Goal: Book appointment/travel/reservation

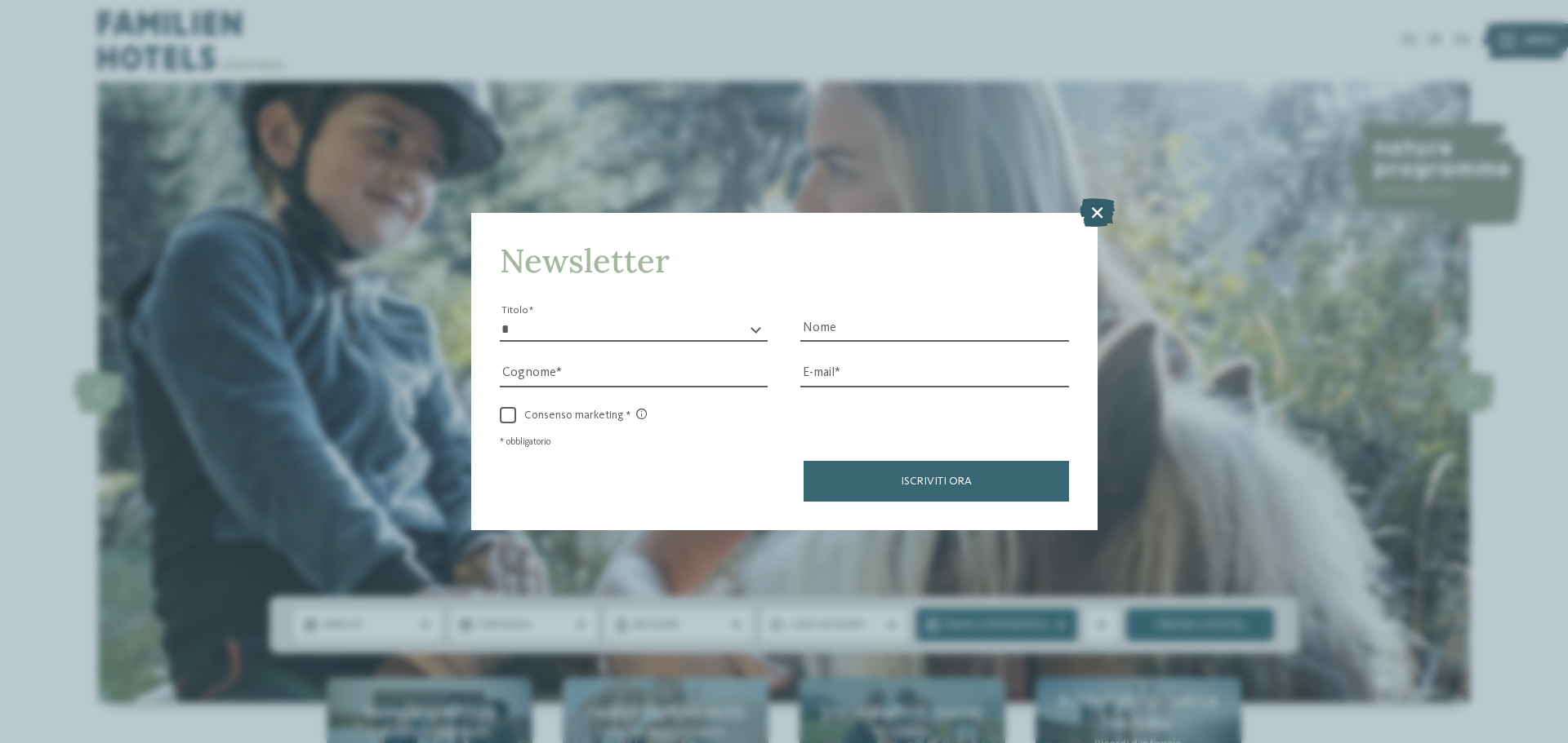
click at [1109, 207] on icon at bounding box center [1096, 213] width 35 height 28
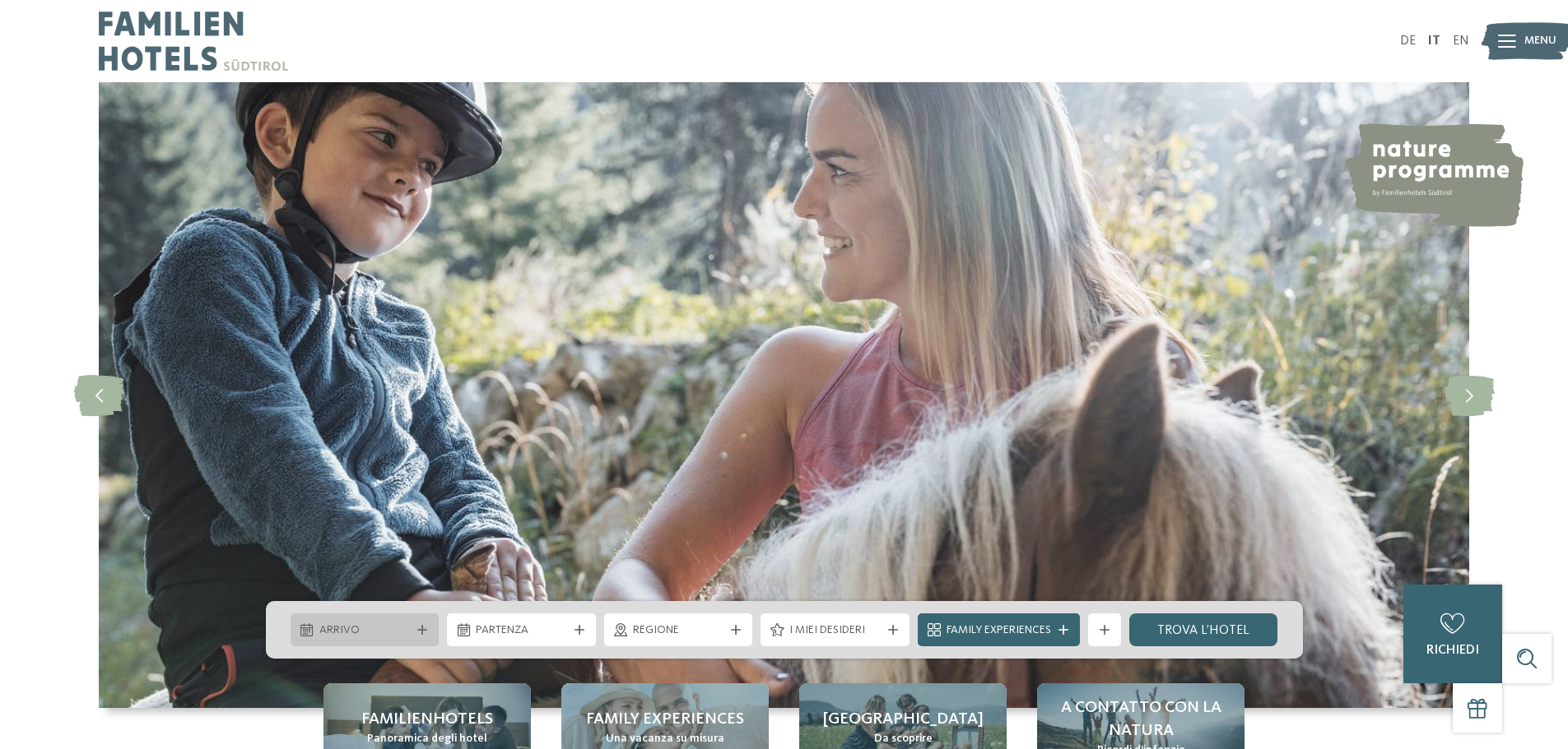
click at [405, 626] on span "Arrivo" at bounding box center [365, 630] width 91 height 16
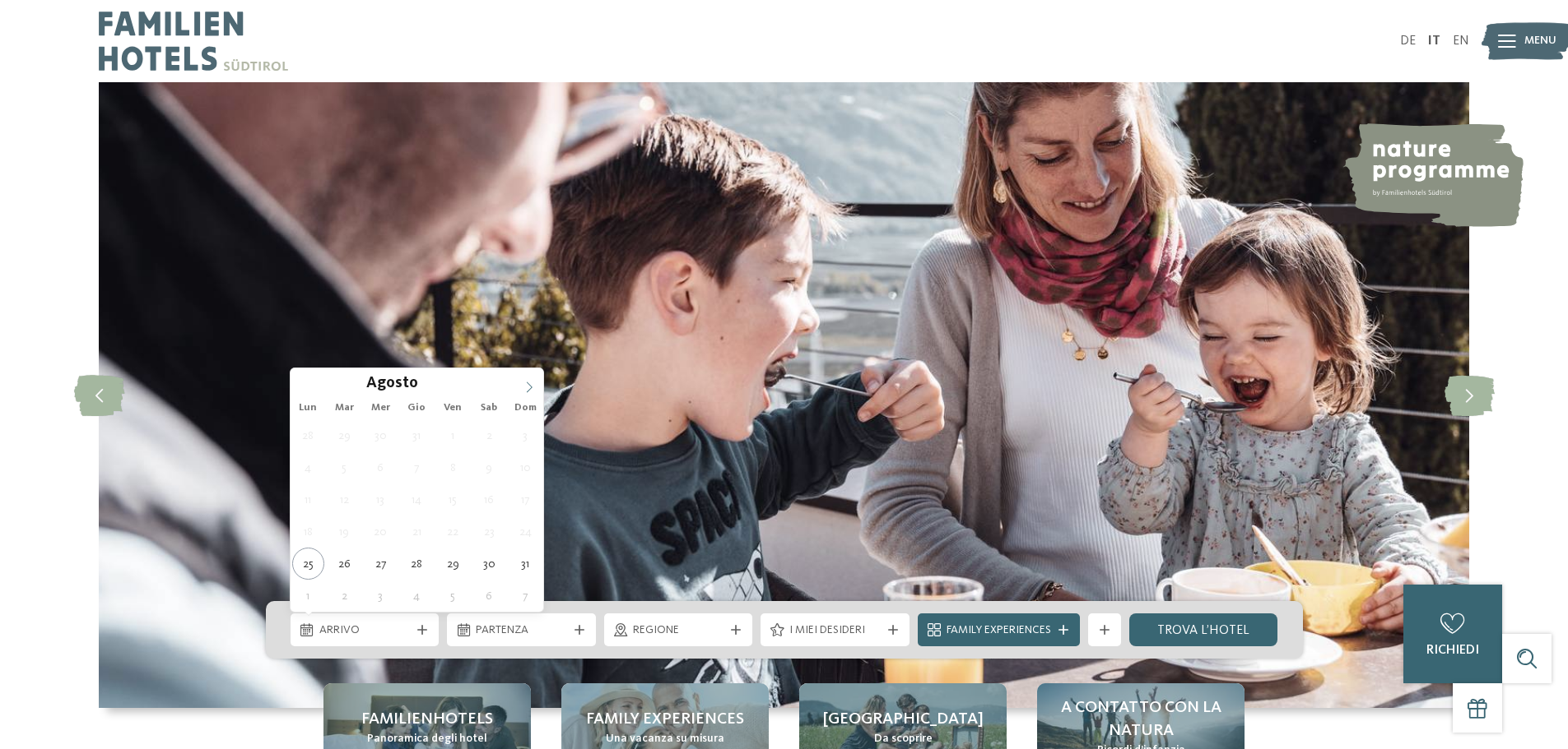
click at [530, 387] on icon at bounding box center [529, 387] width 11 height 11
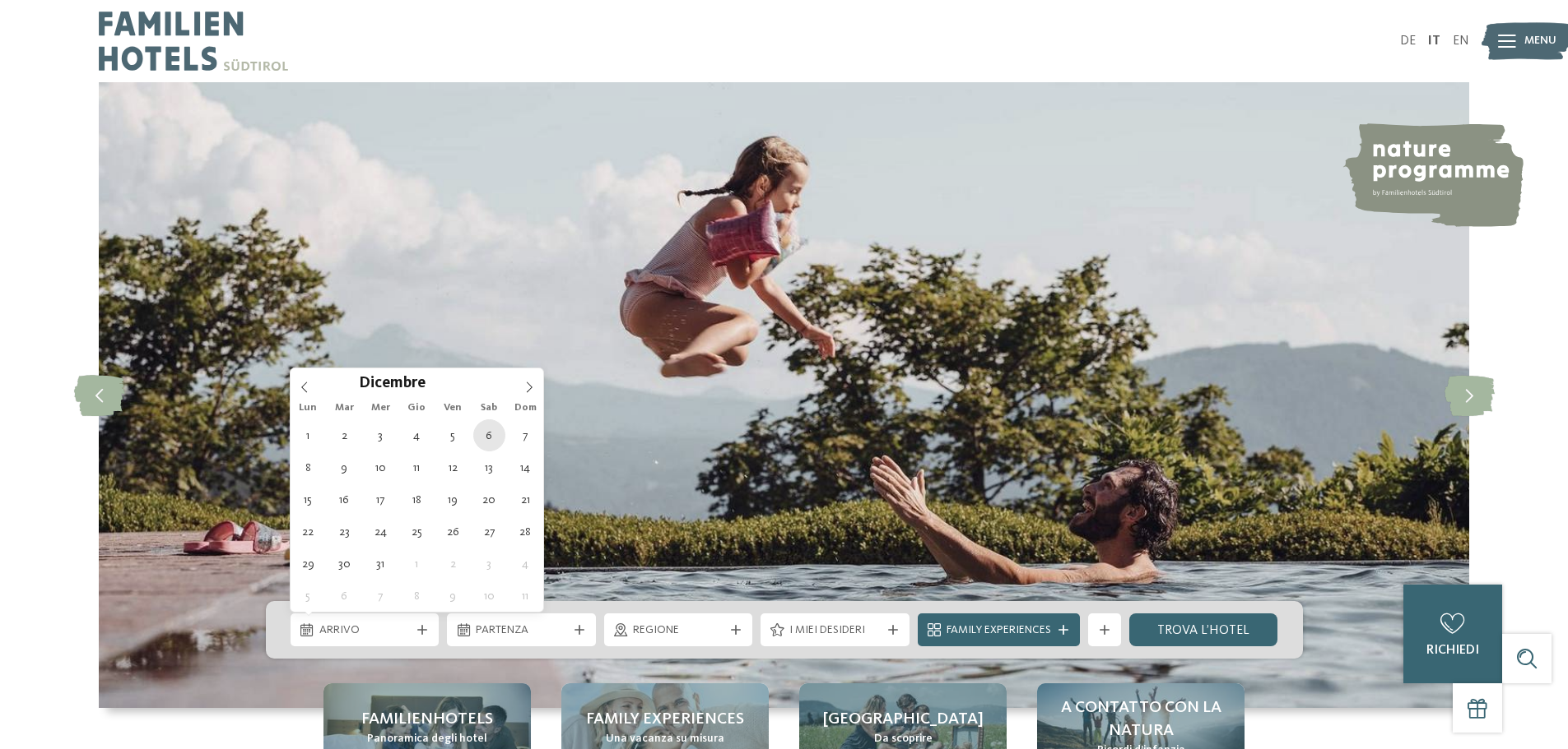
type div "[DATE]"
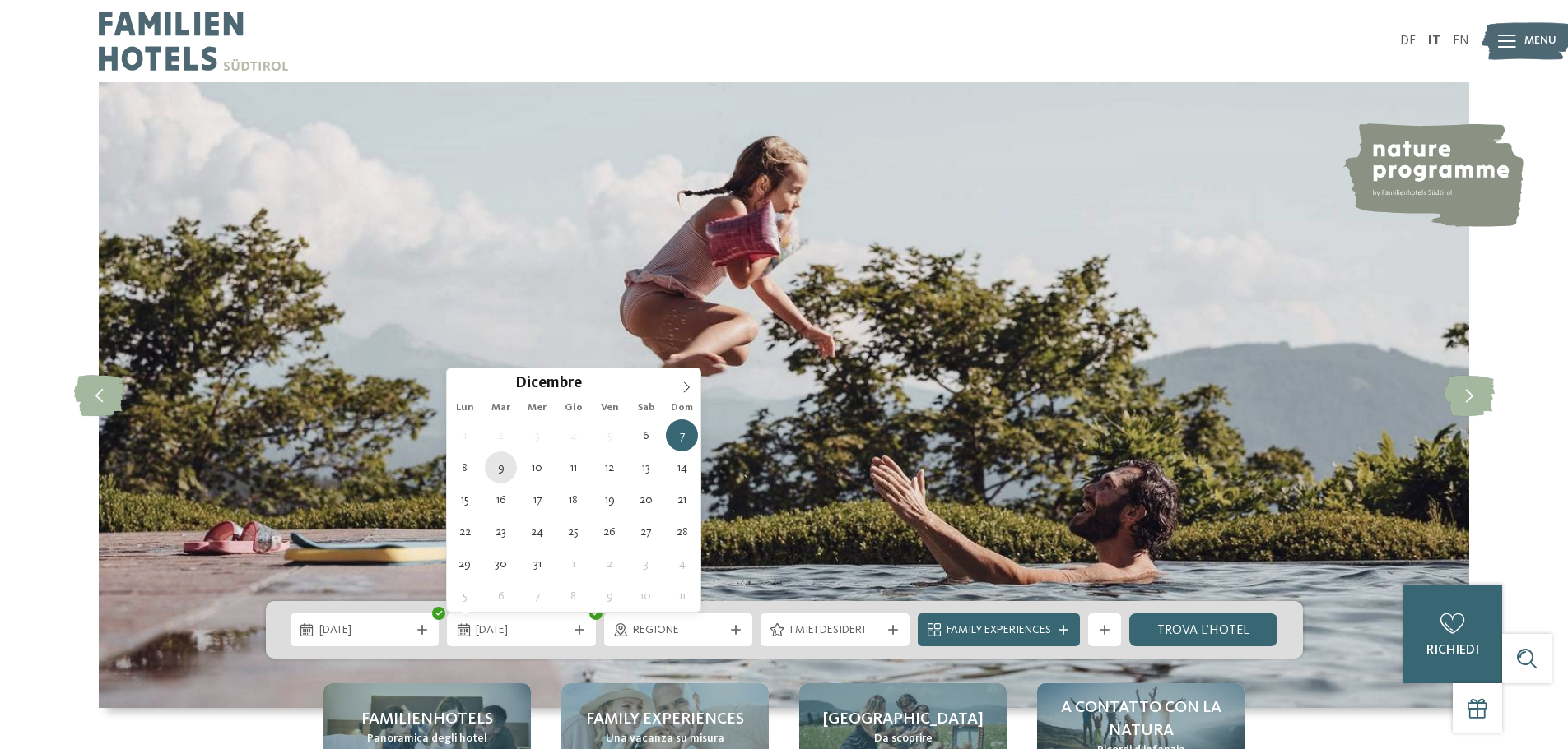
type div "[DATE]"
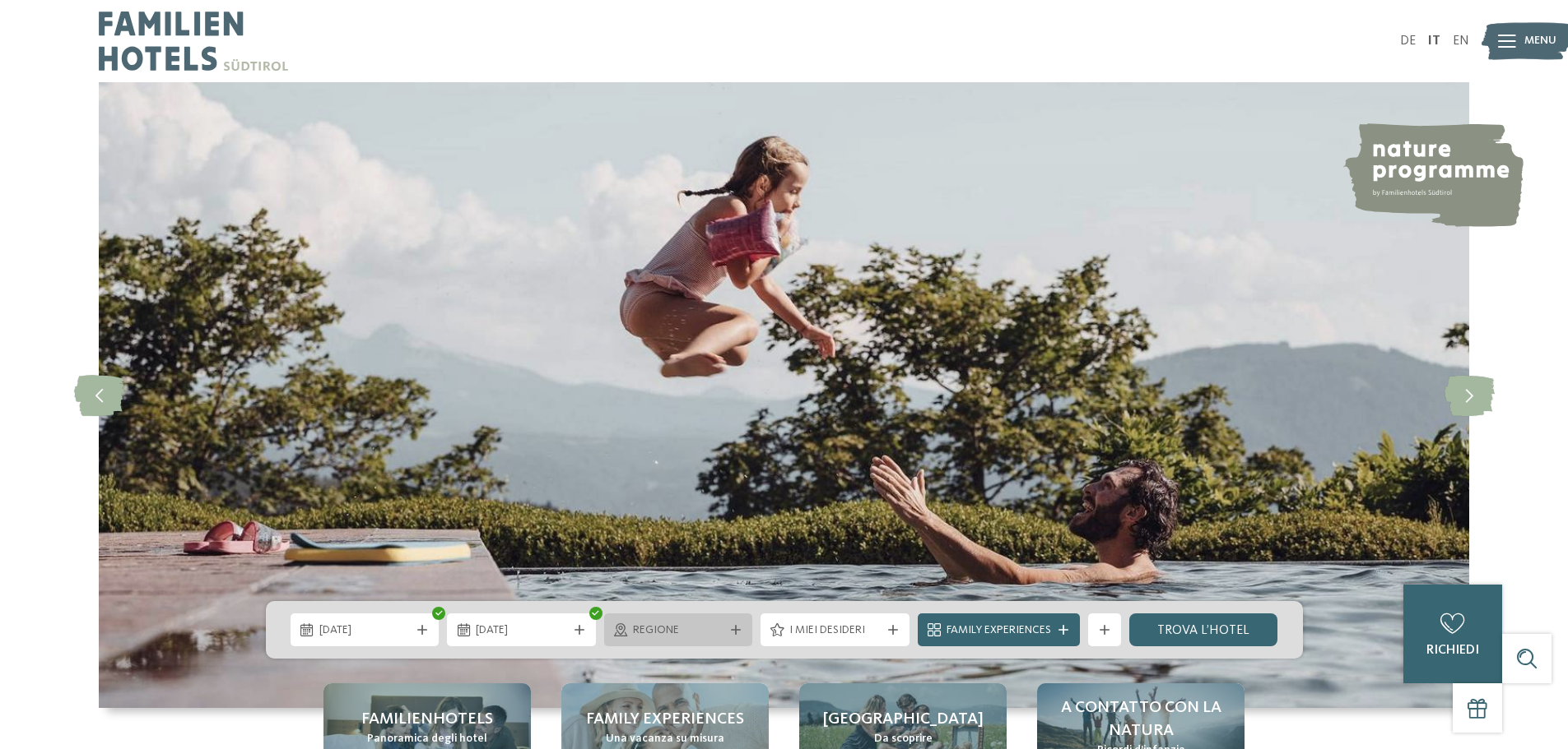
click at [668, 641] on div "Regione" at bounding box center [678, 629] width 149 height 33
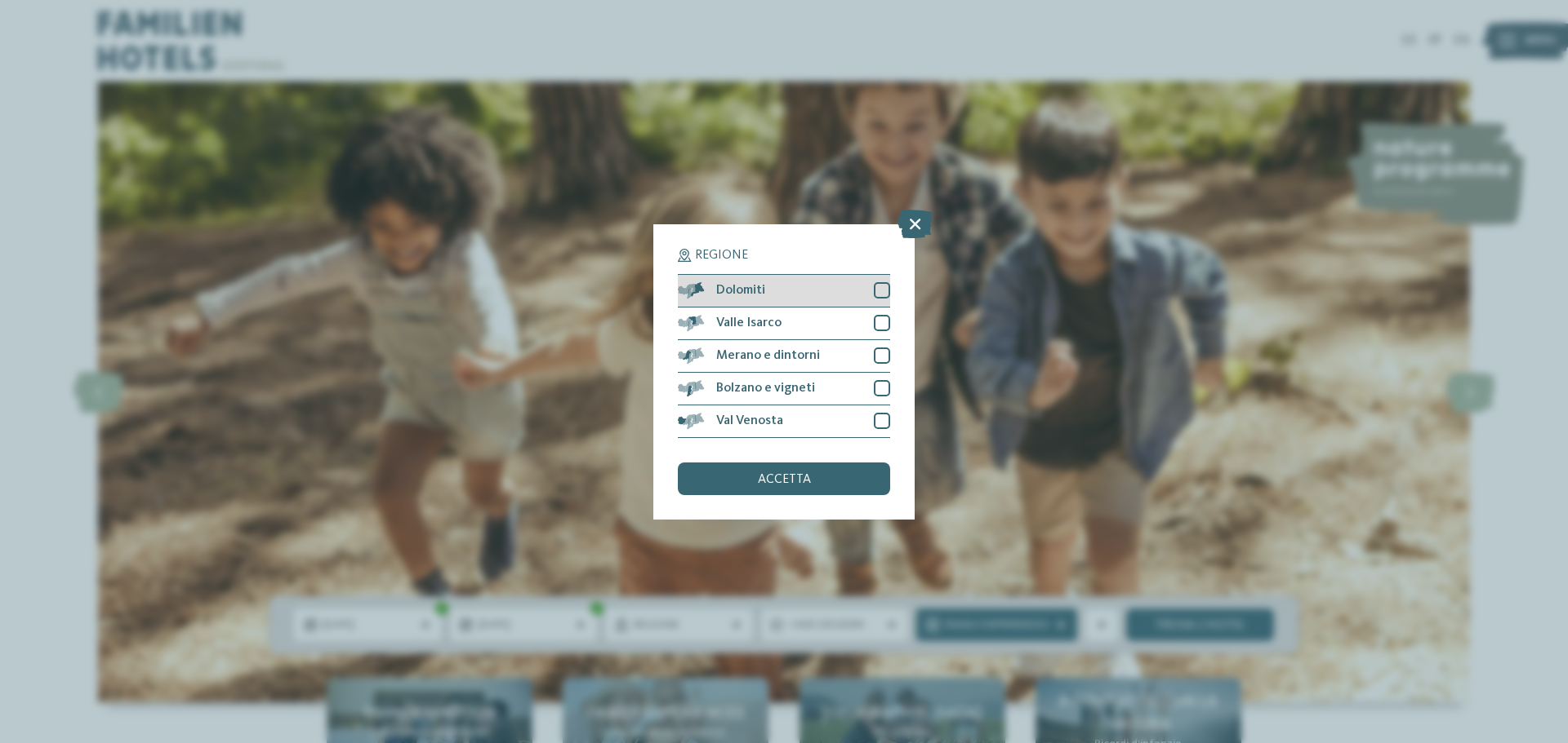
click at [873, 300] on div "Dolomiti" at bounding box center [783, 291] width 212 height 33
click at [810, 477] on div "accetta" at bounding box center [783, 478] width 212 height 33
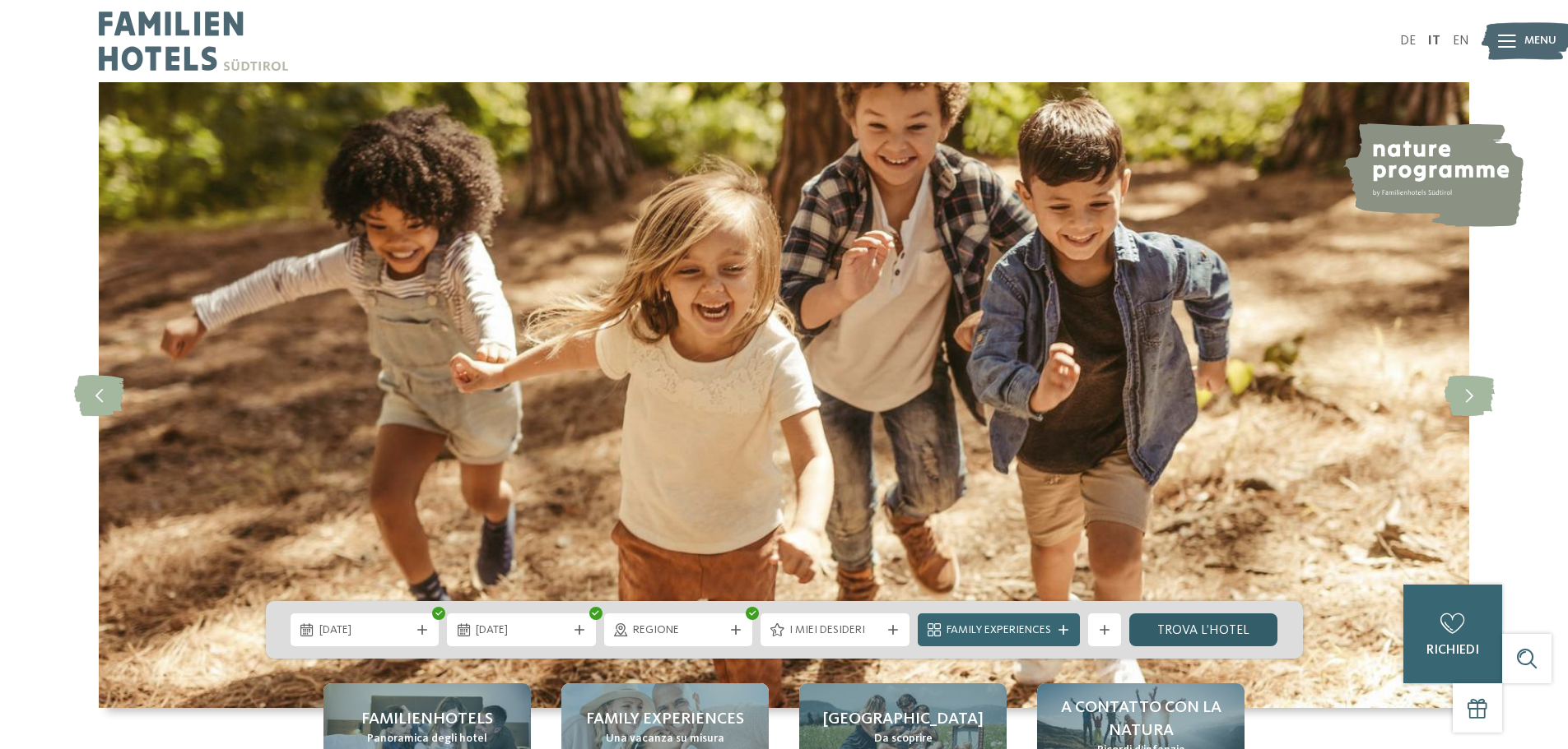
click at [1234, 627] on link "trova l’hotel" at bounding box center [1203, 629] width 149 height 33
